Goal: Task Accomplishment & Management: Complete application form

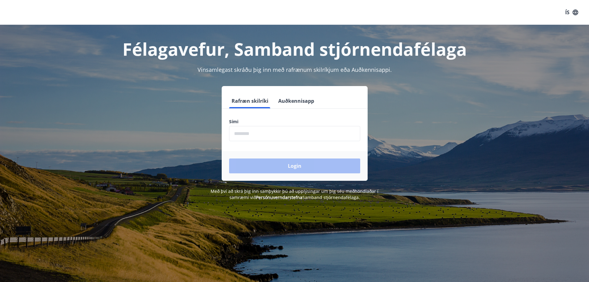
click at [256, 133] on input "phone" at bounding box center [294, 133] width 131 height 15
type input "********"
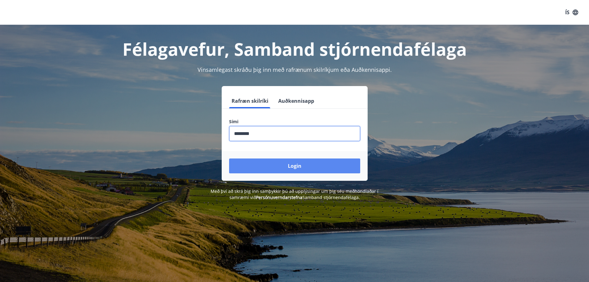
click at [289, 168] on button "Login" at bounding box center [294, 165] width 131 height 15
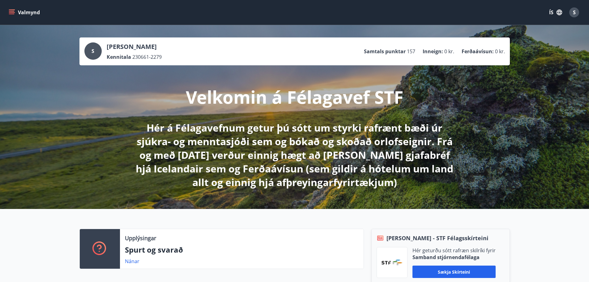
click at [16, 10] on button "Valmynd" at bounding box center [24, 12] width 35 height 11
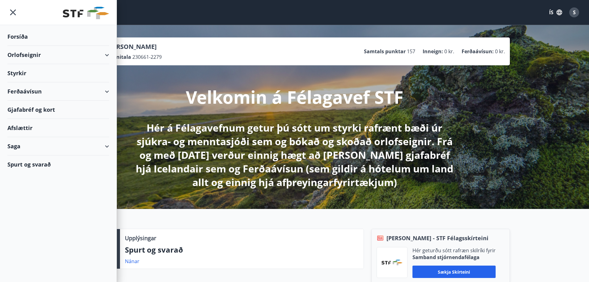
click at [22, 70] on div "Styrkir" at bounding box center [58, 73] width 102 height 18
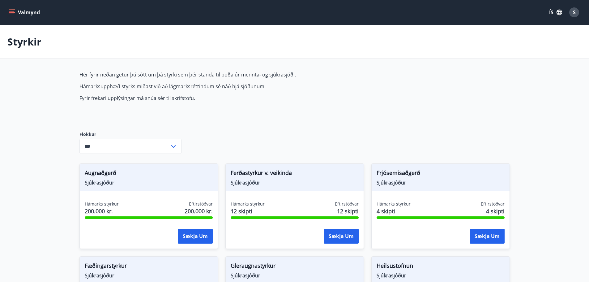
type input "***"
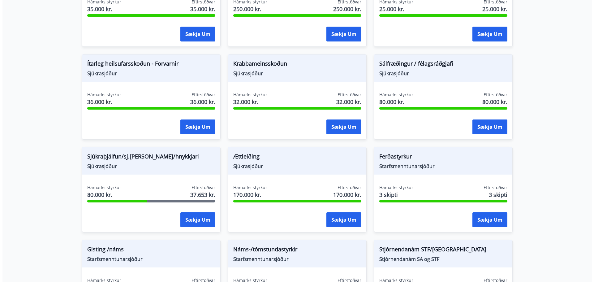
scroll to position [402, 0]
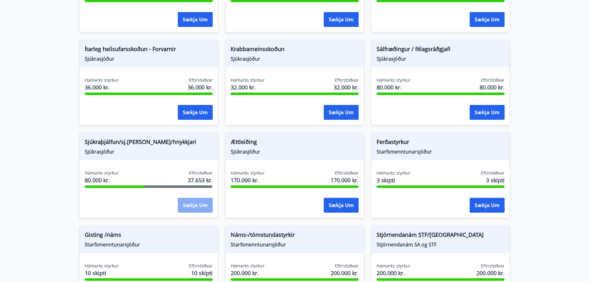
click at [197, 204] on button "Sækja um" at bounding box center [195, 205] width 35 height 15
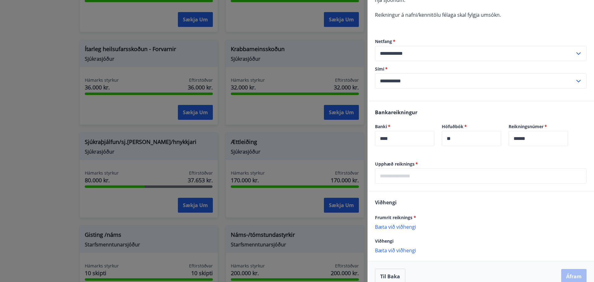
scroll to position [123, 0]
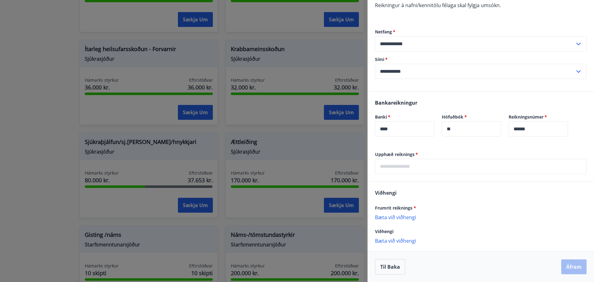
click at [426, 165] on input "text" at bounding box center [481, 166] width 212 height 15
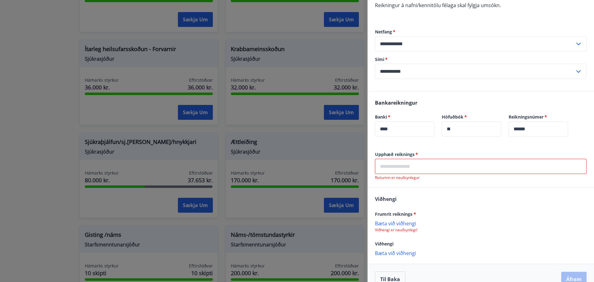
click at [435, 147] on div "Bankareikningur Banki   * **** ​ Höfuðbók   * ** ​ Reikningsnúmer   * ****** ​" at bounding box center [480, 122] width 226 height 60
click at [412, 170] on input "text" at bounding box center [481, 166] width 212 height 15
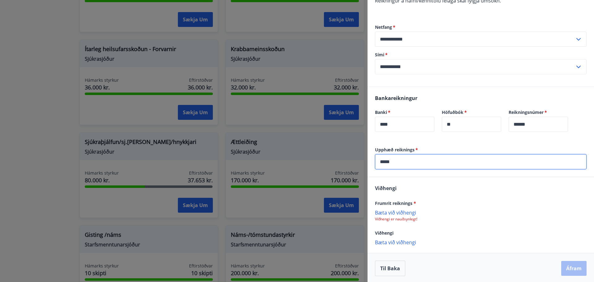
scroll to position [129, 0]
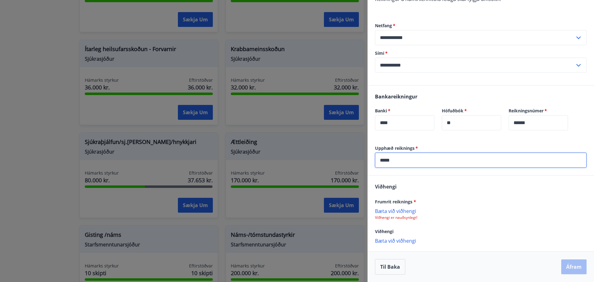
type input "*****"
click at [391, 212] on p "Bæta við viðhengi" at bounding box center [481, 211] width 212 height 6
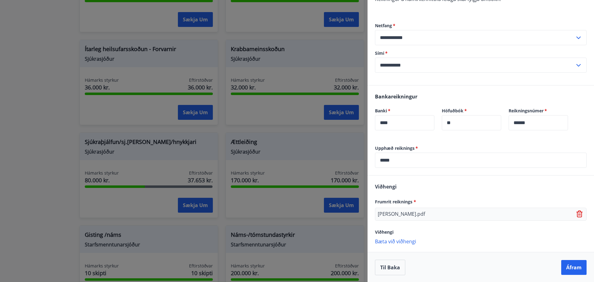
click at [443, 216] on div "Sigmundur Hreiðarsson.pdf" at bounding box center [481, 214] width 212 height 13
click at [562, 263] on button "Áfram" at bounding box center [573, 266] width 25 height 15
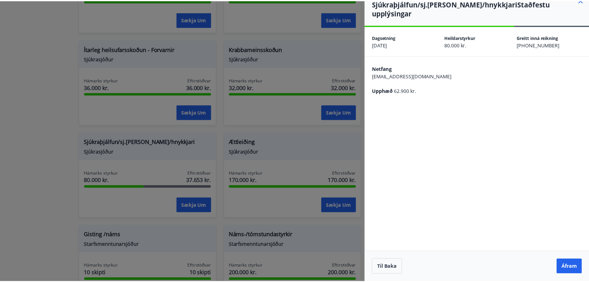
scroll to position [0, 0]
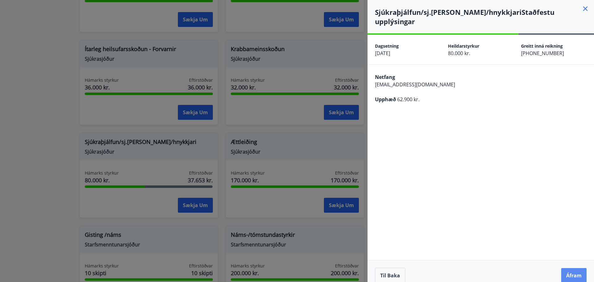
click at [574, 268] on button "Áfram" at bounding box center [573, 275] width 25 height 15
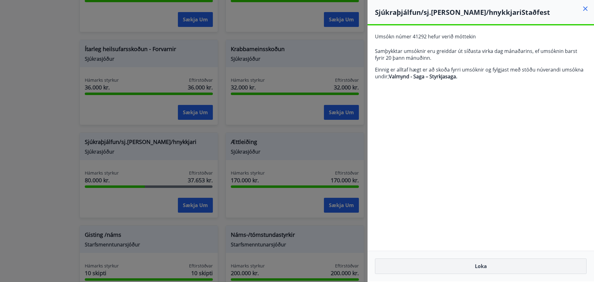
click at [481, 268] on button "Loka" at bounding box center [481, 265] width 212 height 15
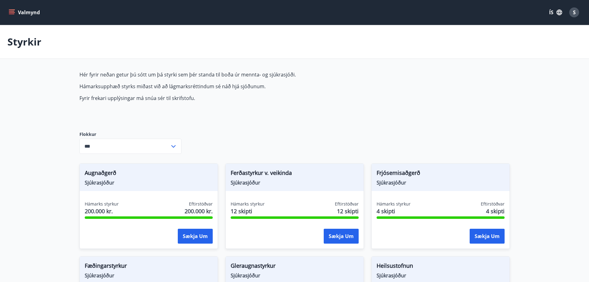
click at [572, 14] on div "S" at bounding box center [574, 12] width 10 height 10
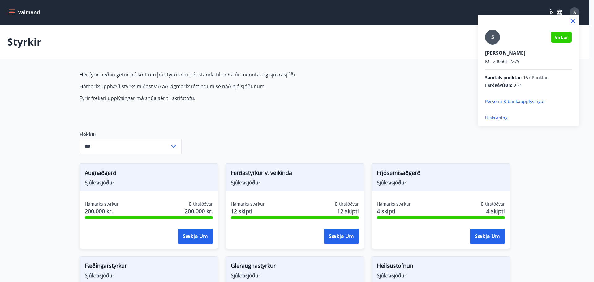
click at [496, 117] on p "Útskráning" at bounding box center [528, 118] width 87 height 6
